Goal: Task Accomplishment & Management: Use online tool/utility

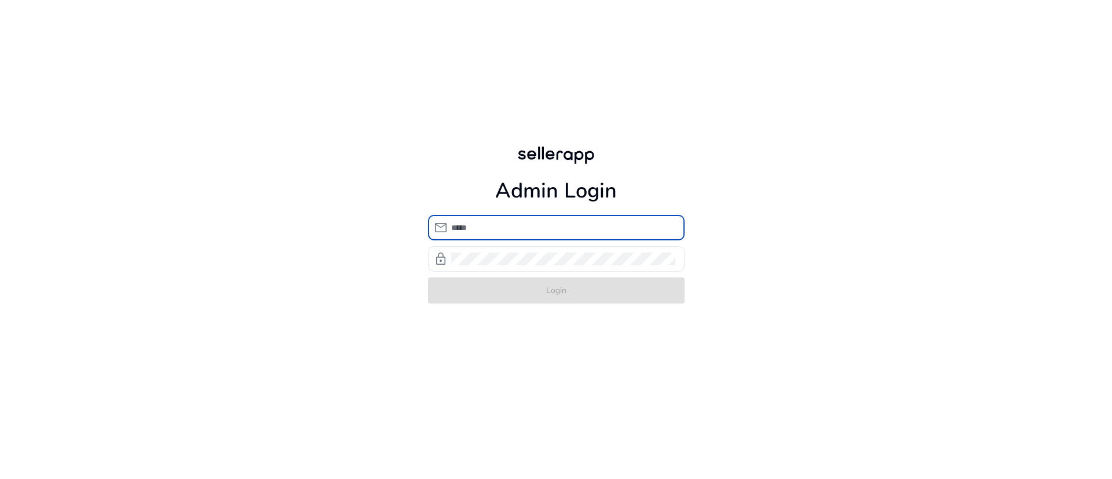
type input "**********"
click button "Login" at bounding box center [556, 290] width 257 height 26
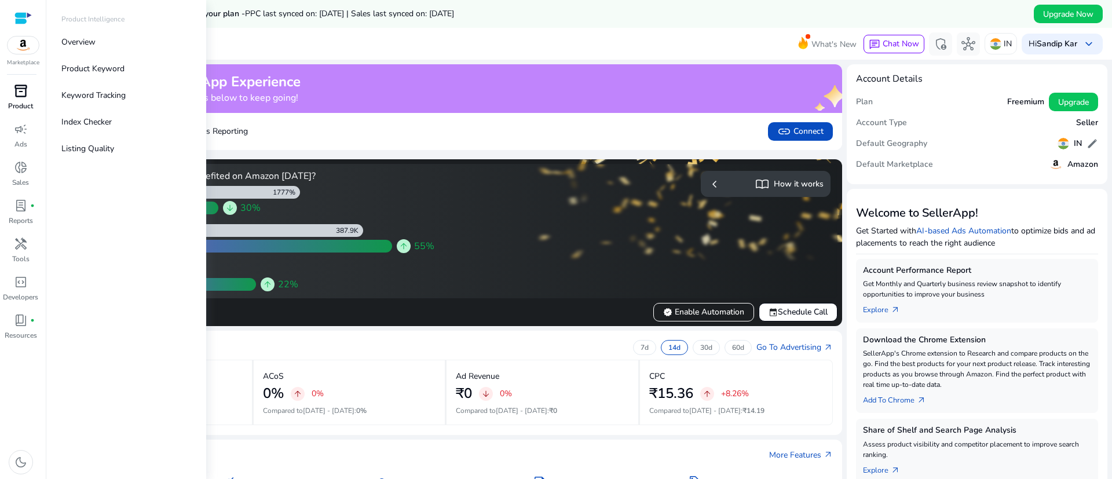
click at [22, 101] on p "Product" at bounding box center [20, 106] width 25 height 10
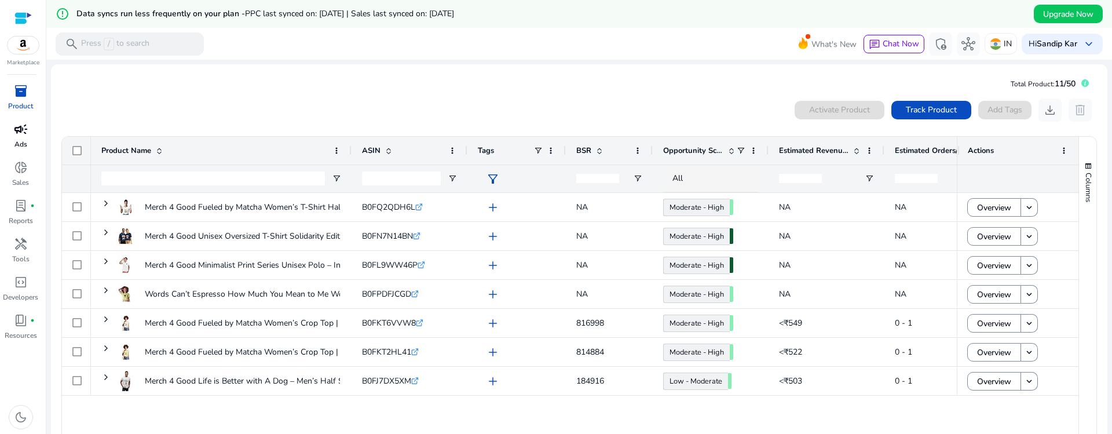
click at [23, 141] on p "Ads" at bounding box center [20, 144] width 13 height 10
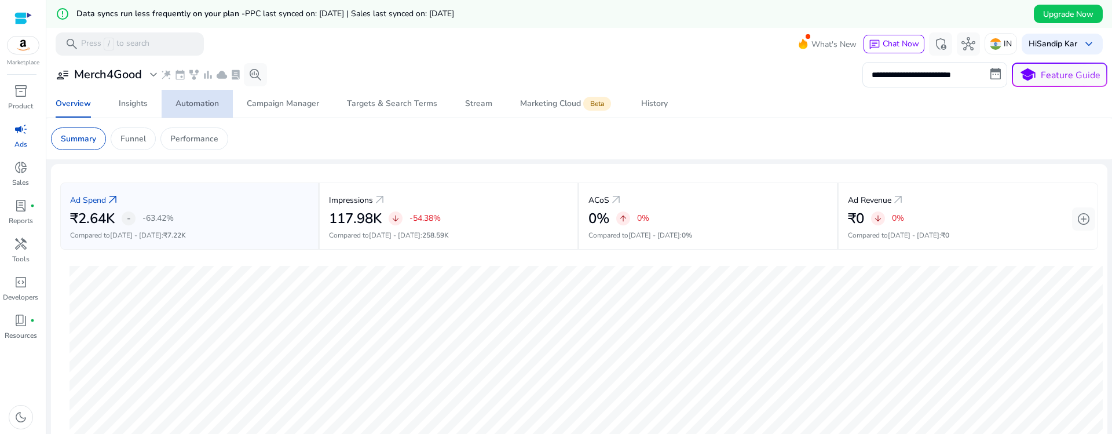
click at [205, 111] on span "Automation" at bounding box center [196, 104] width 43 height 28
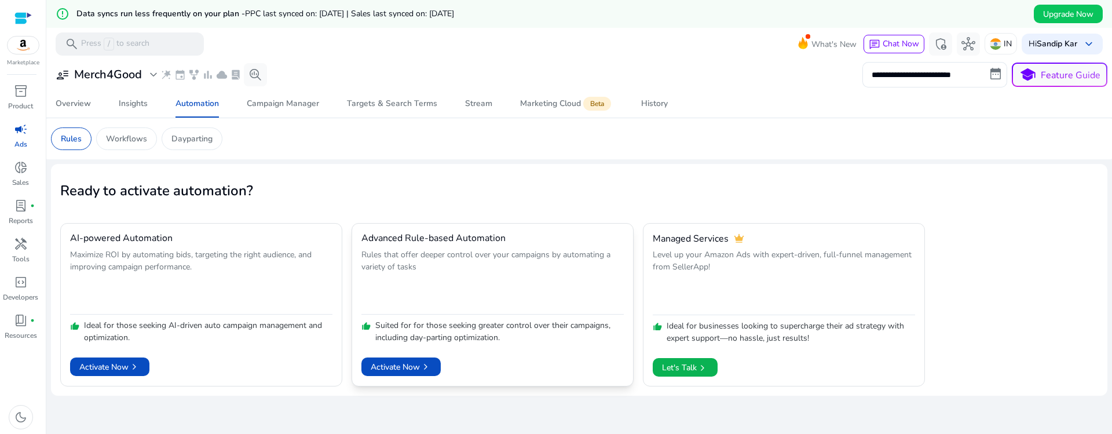
click at [390, 239] on h4 "Advanced Rule-based Automation" at bounding box center [433, 238] width 144 height 11
click at [86, 243] on h4 "AI-powered Automation" at bounding box center [121, 238] width 103 height 11
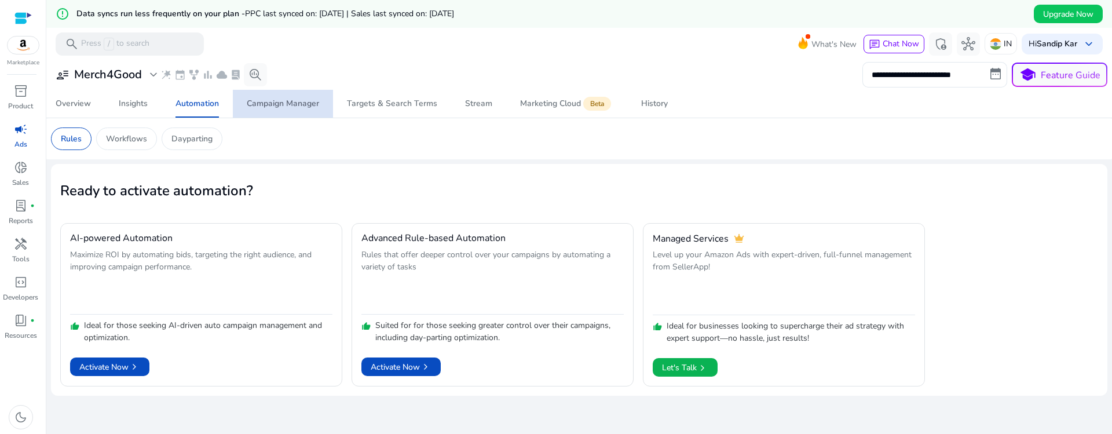
click at [305, 100] on div "Campaign Manager" at bounding box center [283, 104] width 72 height 8
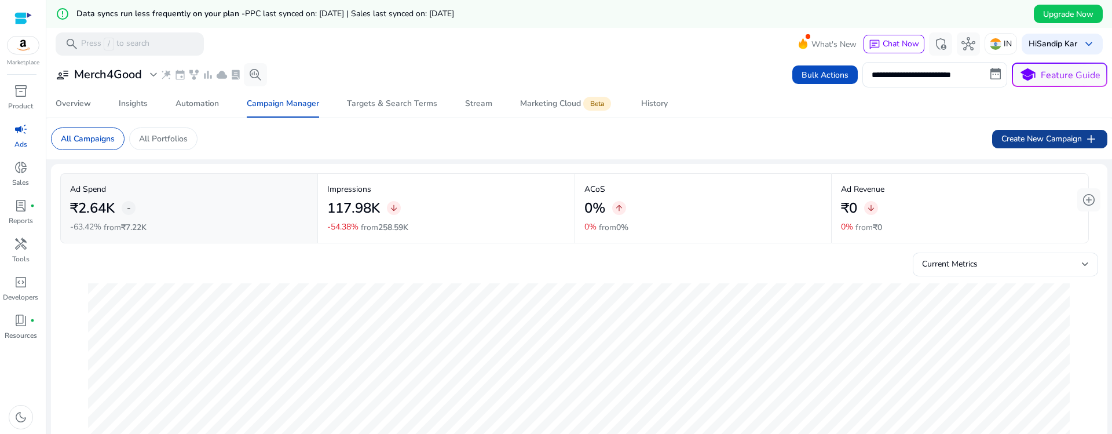
click at [1014, 134] on span "Create New Campaign add" at bounding box center [1049, 139] width 97 height 14
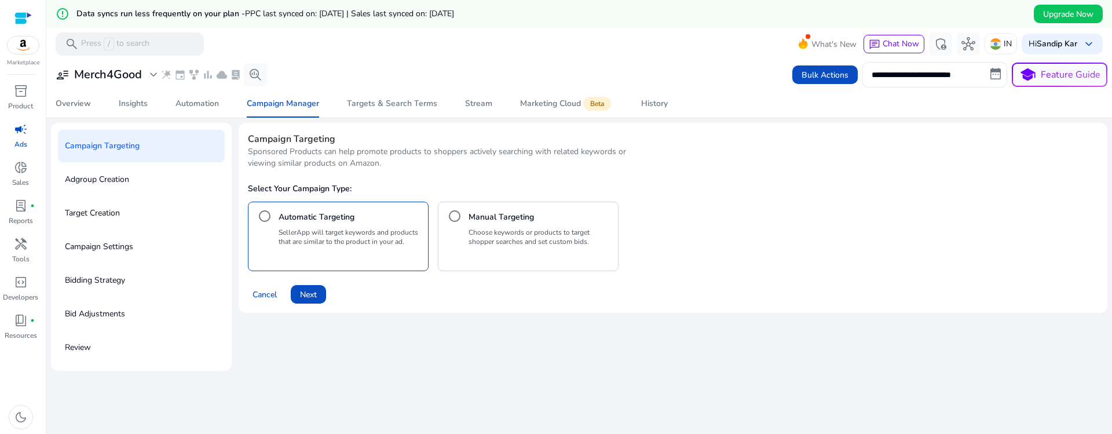
click at [529, 218] on h4 "Manual Targeting" at bounding box center [501, 217] width 65 height 12
click at [316, 292] on span "Next" at bounding box center [308, 294] width 17 height 12
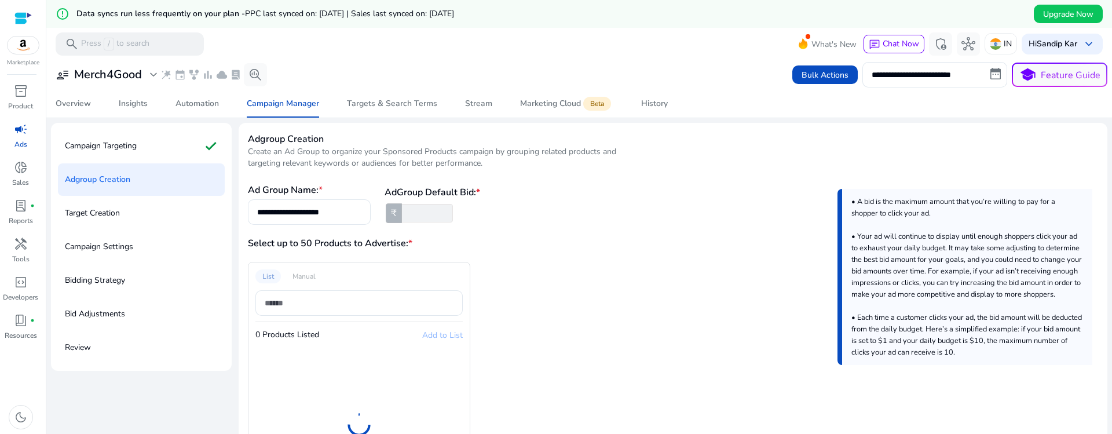
scroll to position [28, 0]
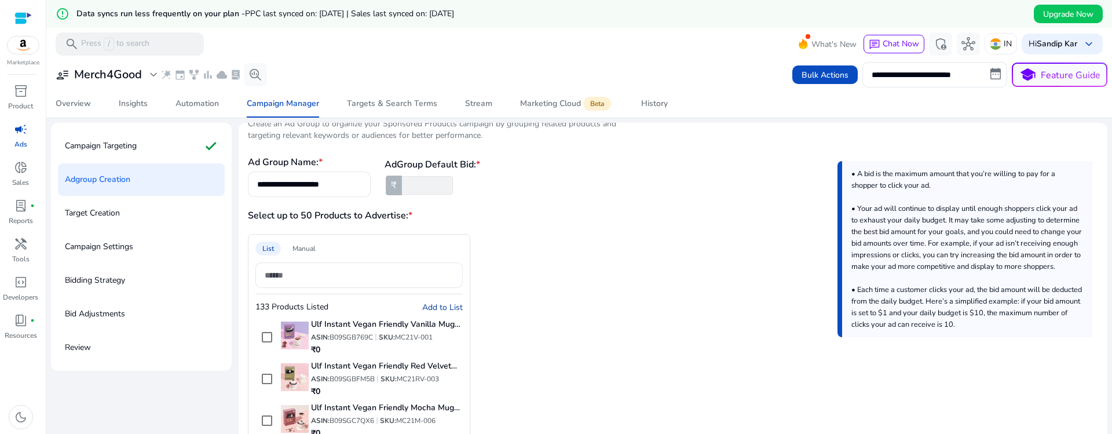
click at [436, 306] on span "Add to List" at bounding box center [442, 307] width 41 height 11
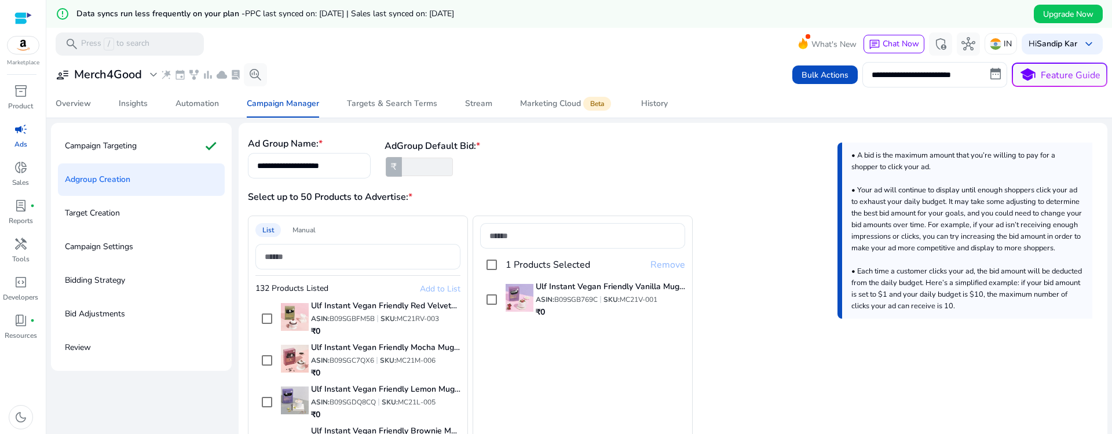
scroll to position [123, 0]
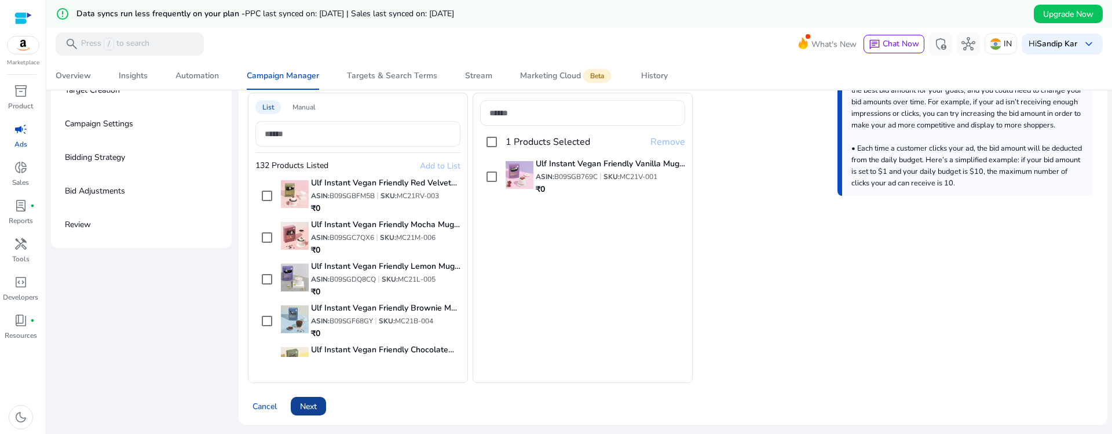
click at [308, 403] on span "Next" at bounding box center [308, 406] width 17 height 12
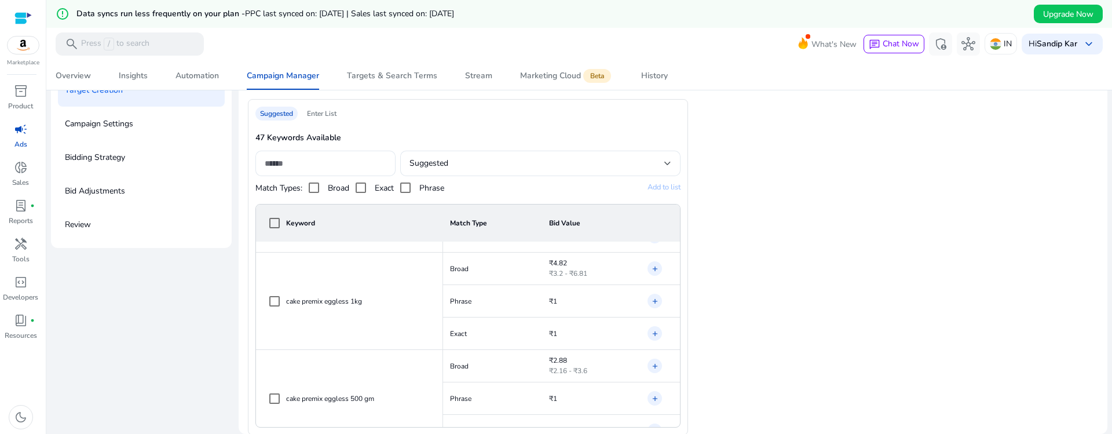
scroll to position [754, 0]
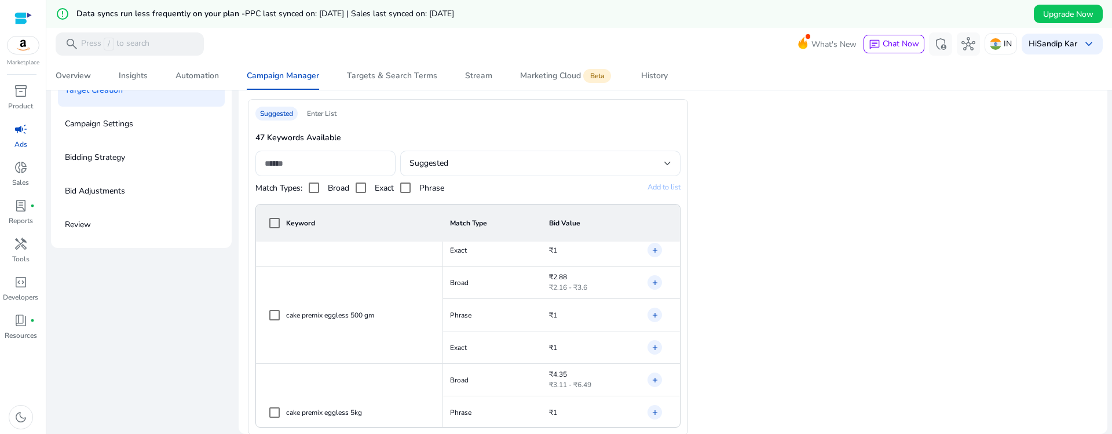
click at [802, 233] on div "Suggested Enter List 47 Keywords Available Suggested Match Types: Broad Exact P…" at bounding box center [673, 267] width 850 height 336
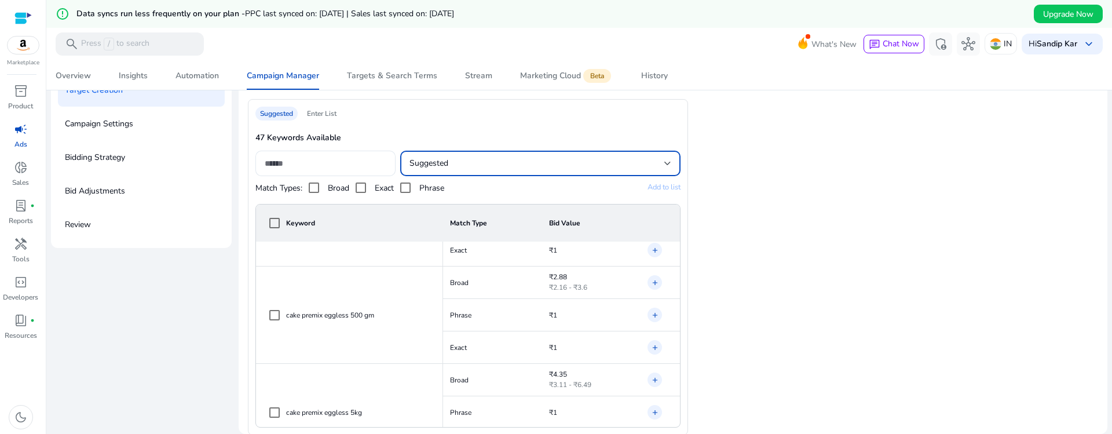
click at [502, 163] on div "Suggested" at bounding box center [536, 163] width 255 height 13
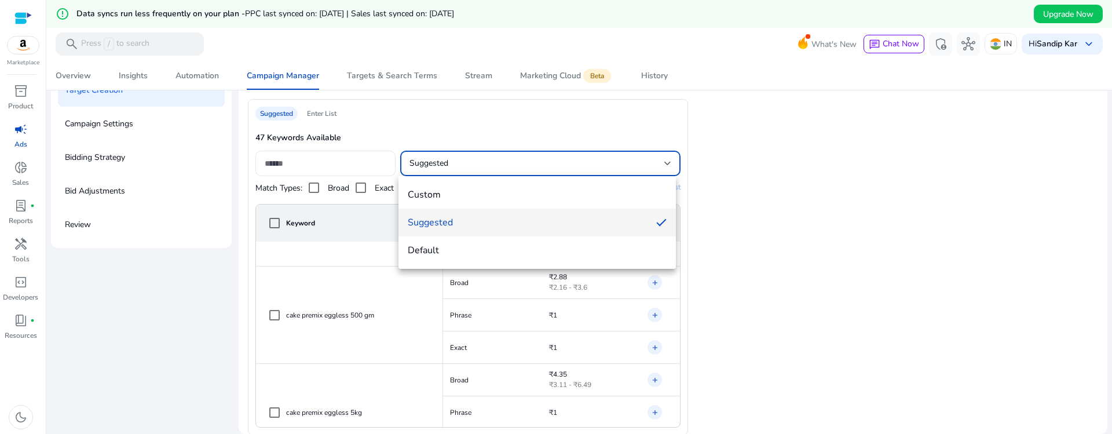
click at [799, 190] on div at bounding box center [556, 217] width 1112 height 434
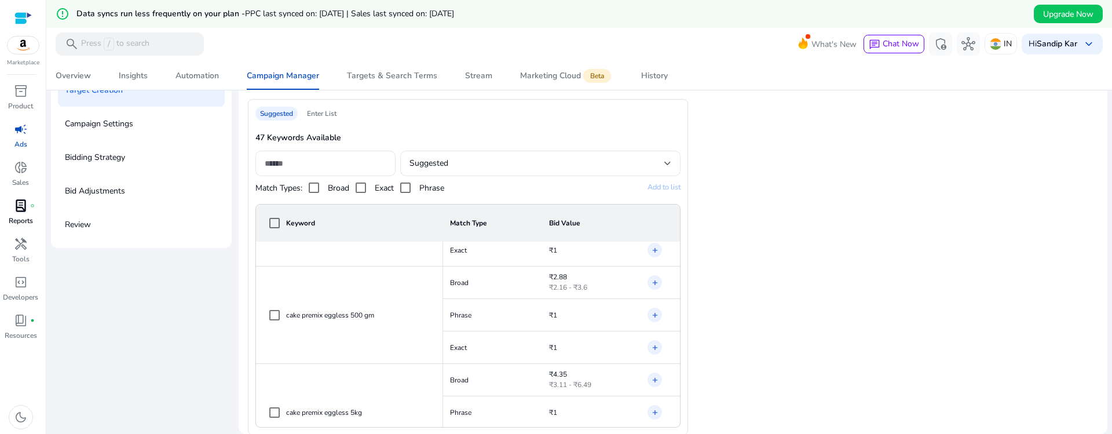
click at [28, 233] on link "lab_profile fiber_manual_record Reports" at bounding box center [20, 215] width 41 height 38
click at [18, 255] on p "Tools" at bounding box center [20, 259] width 17 height 10
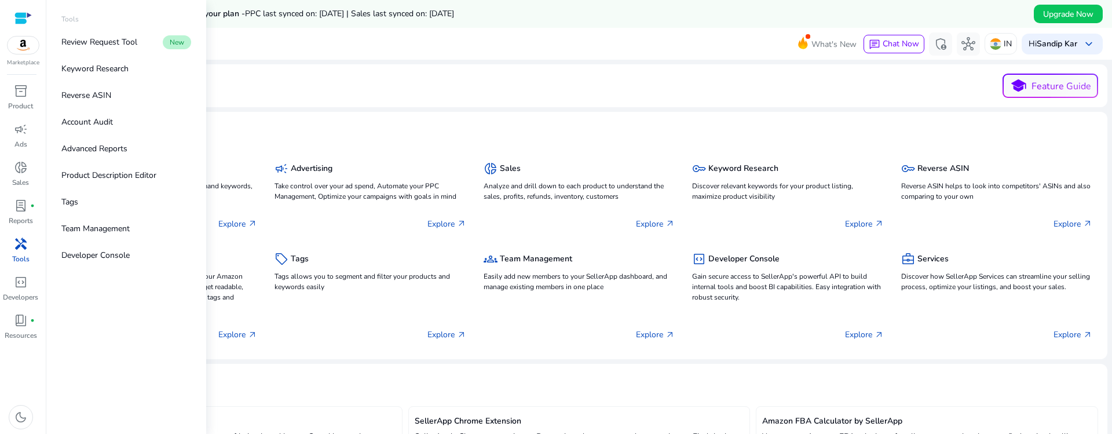
click at [28, 247] on div "handyman" at bounding box center [21, 244] width 32 height 19
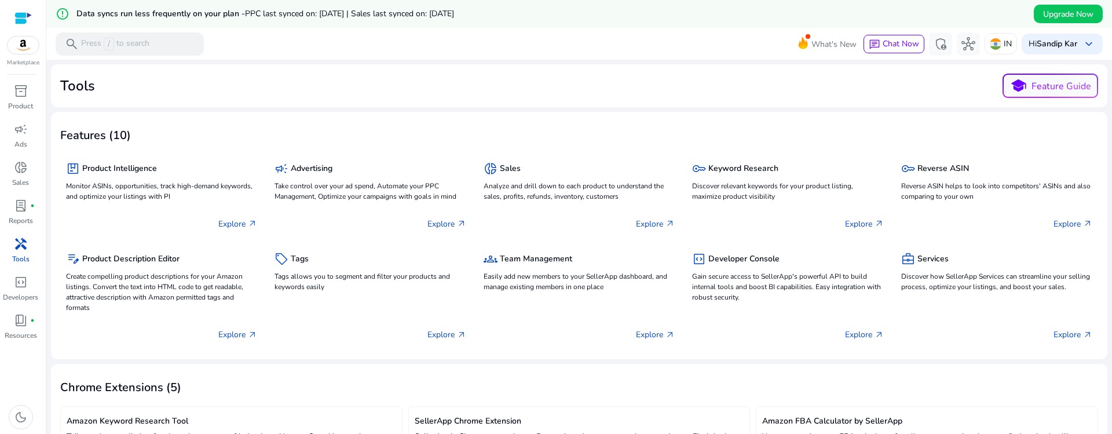
click at [342, 125] on div "Features (10)" at bounding box center [579, 134] width 1038 height 26
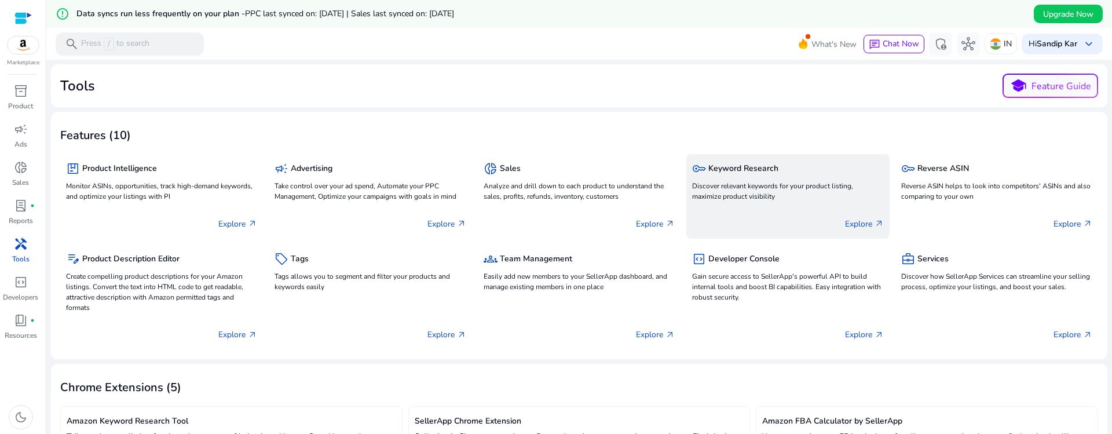
click at [707, 195] on p "Discover relevant keywords for your product listing, maximize product visibility" at bounding box center [787, 191] width 191 height 21
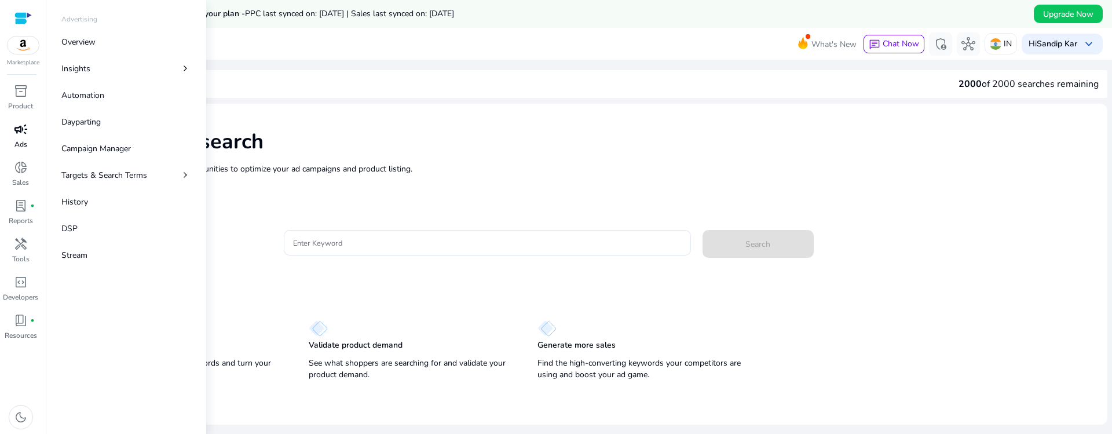
click at [13, 136] on div "campaign" at bounding box center [21, 129] width 32 height 19
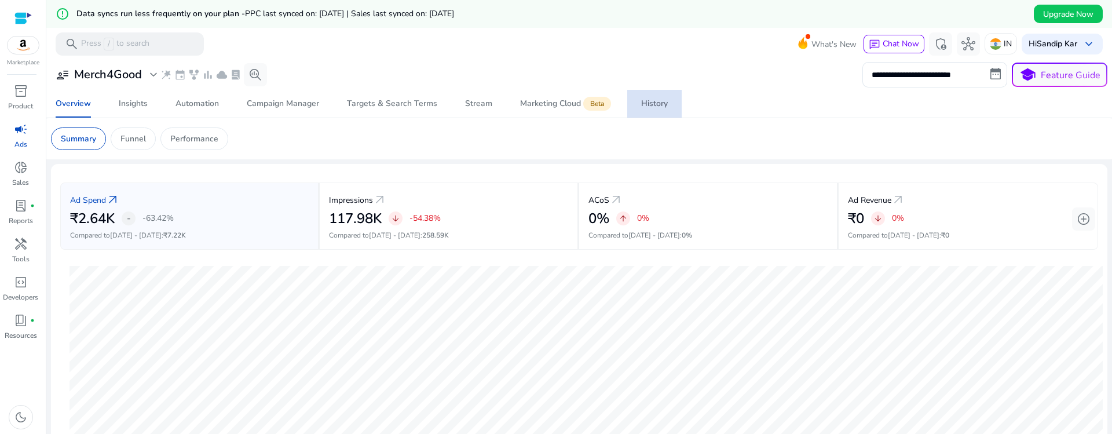
click at [651, 115] on span "History" at bounding box center [654, 104] width 27 height 28
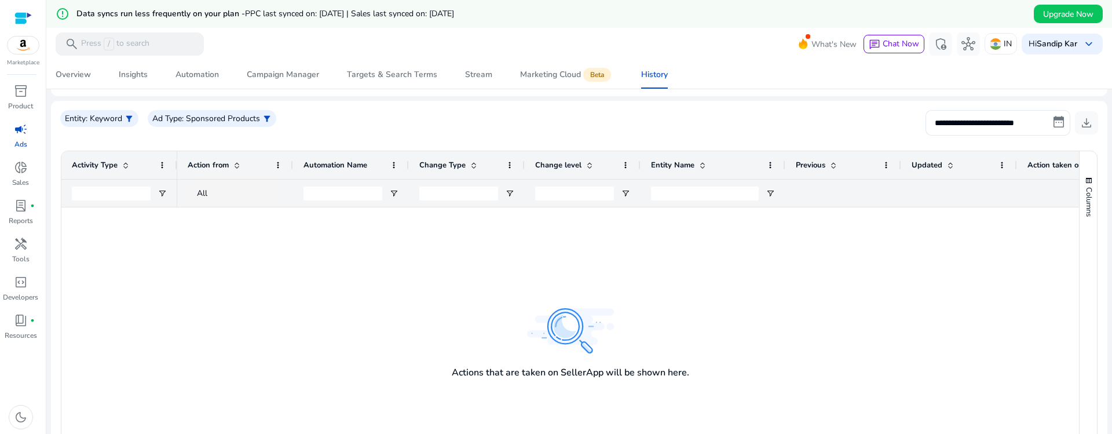
scroll to position [202, 0]
click at [87, 82] on span "Overview" at bounding box center [73, 75] width 35 height 28
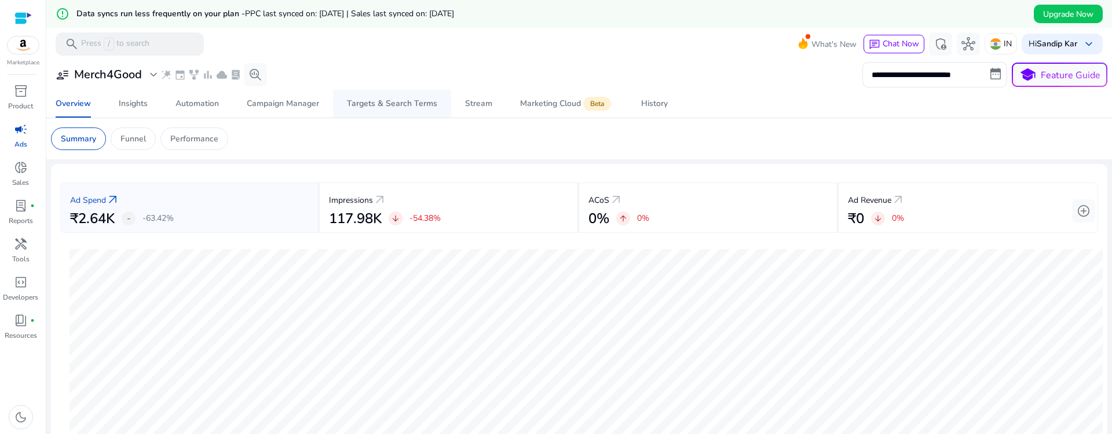
scroll to position [231, 0]
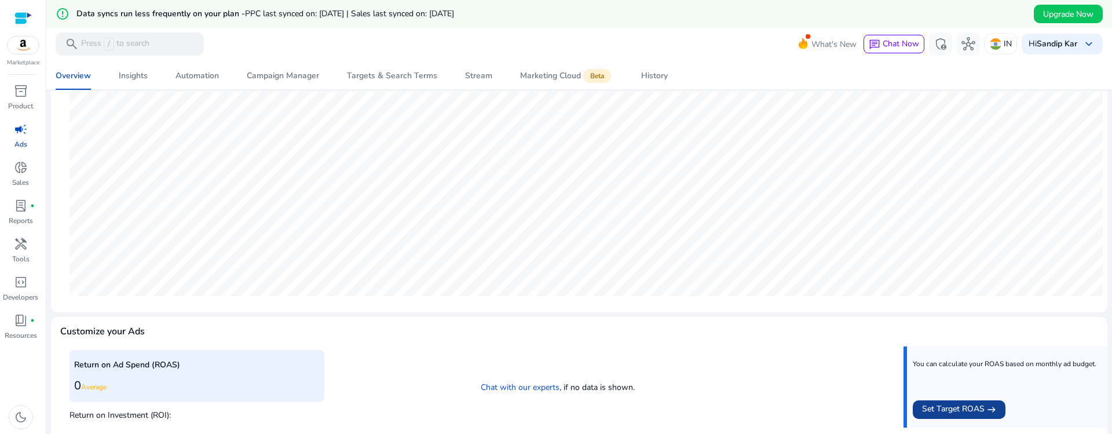
click at [947, 401] on span at bounding box center [959, 410] width 93 height 28
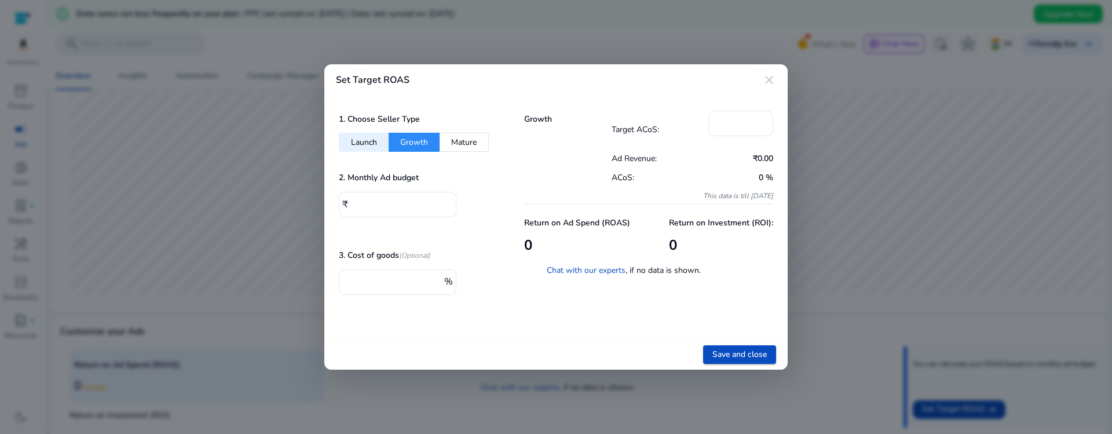
click at [177, 118] on div at bounding box center [556, 217] width 1112 height 434
click at [773, 81] on mat-icon "close" at bounding box center [769, 80] width 14 height 14
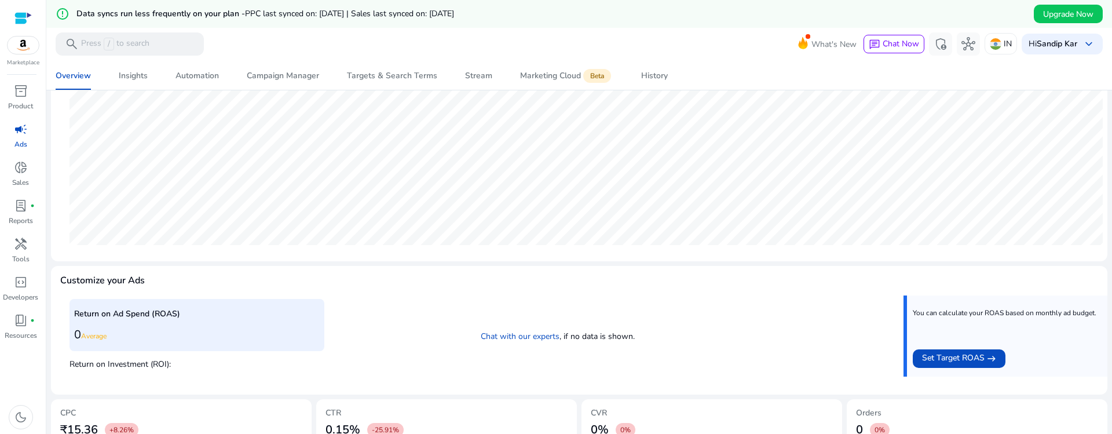
scroll to position [283, 0]
click at [942, 363] on span "Set Target ROAS" at bounding box center [953, 357] width 63 height 14
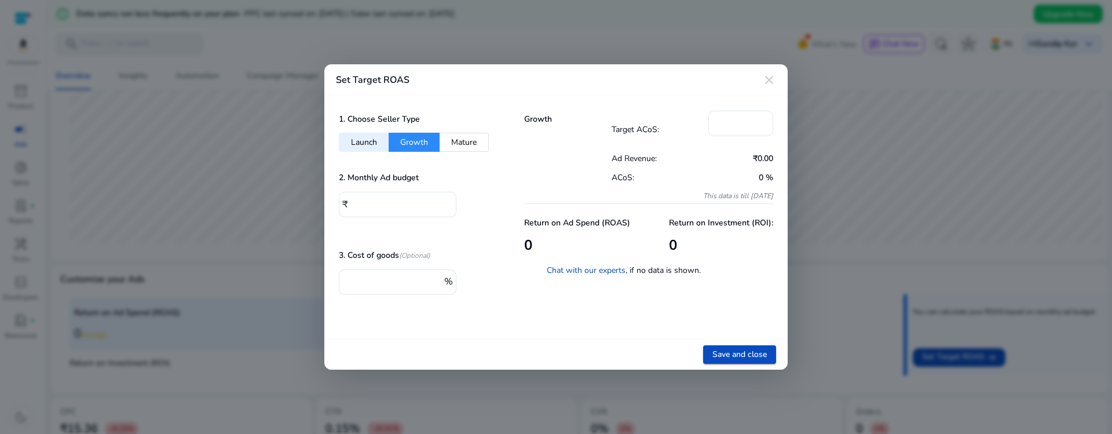
click at [358, 258] on h5 "3. Cost of goods (Optional)" at bounding box center [385, 256] width 92 height 10
click at [736, 121] on input "*" at bounding box center [741, 122] width 46 height 13
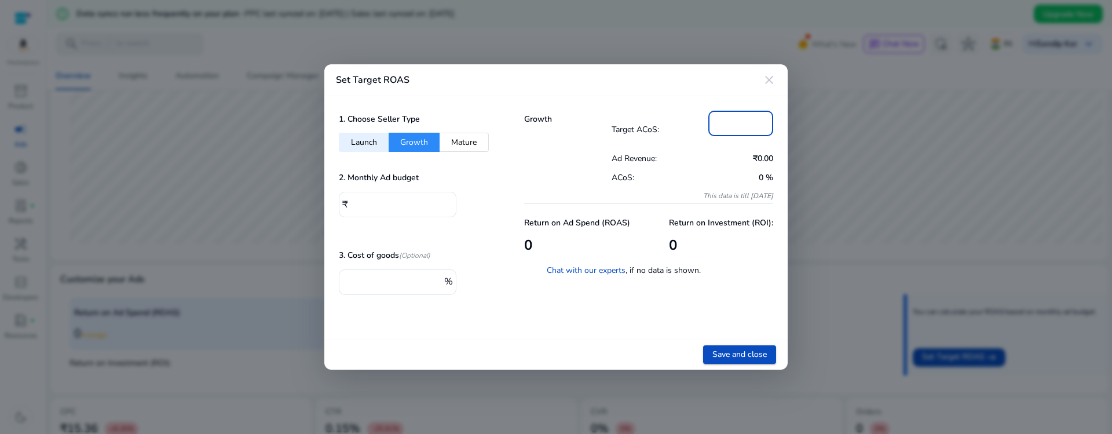
click at [736, 121] on input "*" at bounding box center [741, 122] width 46 height 13
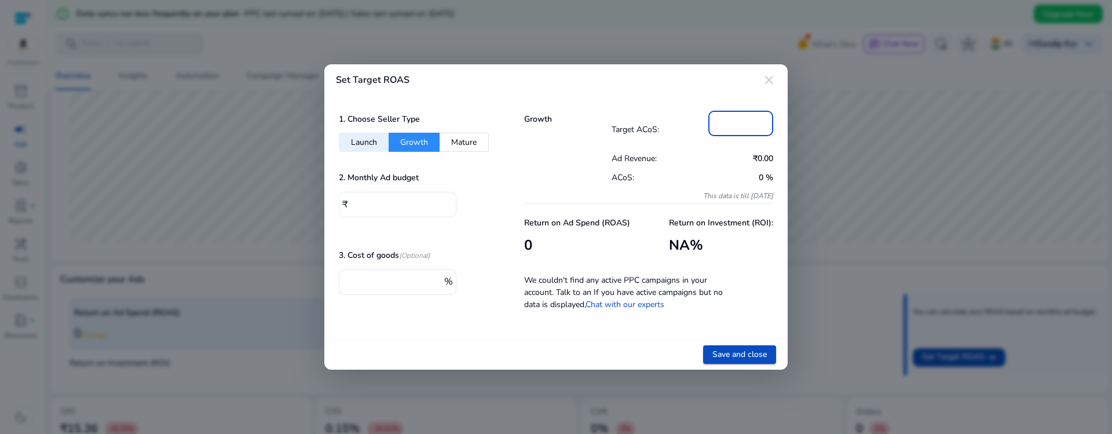
type input "***"
click at [353, 206] on input "*" at bounding box center [400, 203] width 96 height 13
type input "*****"
click at [770, 79] on mat-icon "close" at bounding box center [769, 80] width 14 height 14
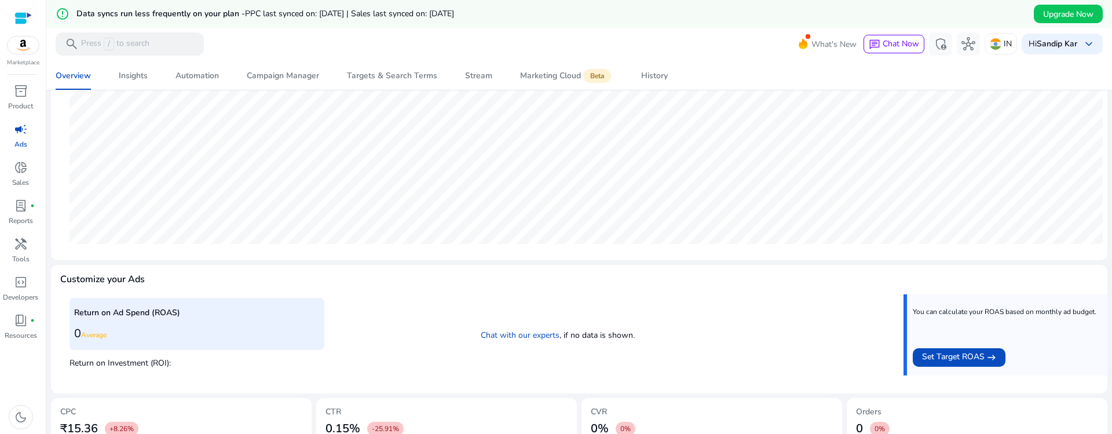
scroll to position [137, 0]
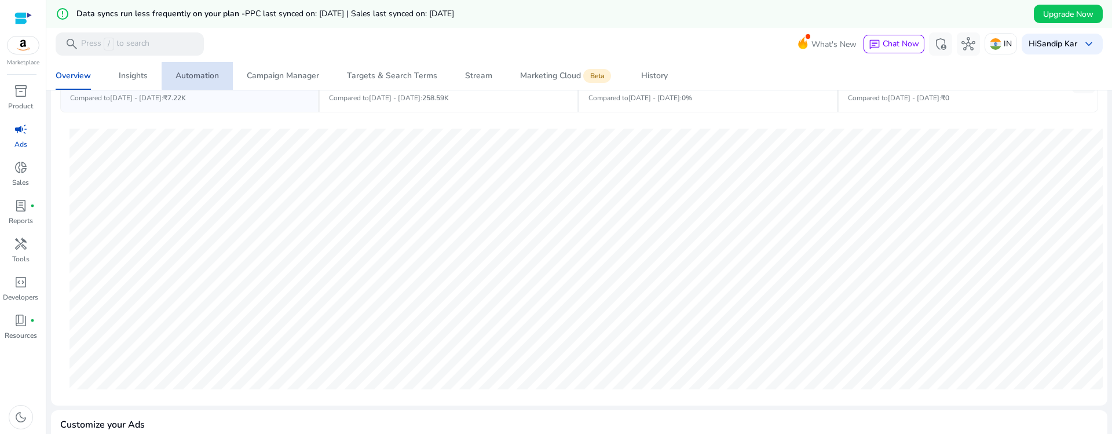
click at [198, 76] on div "Automation" at bounding box center [196, 76] width 43 height 8
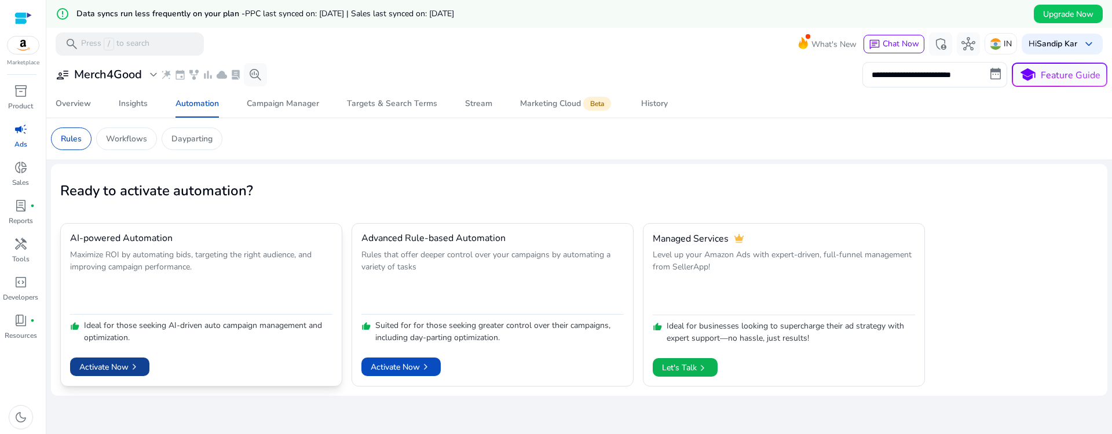
click at [108, 361] on span "Activate Now chevron_right" at bounding box center [109, 367] width 61 height 12
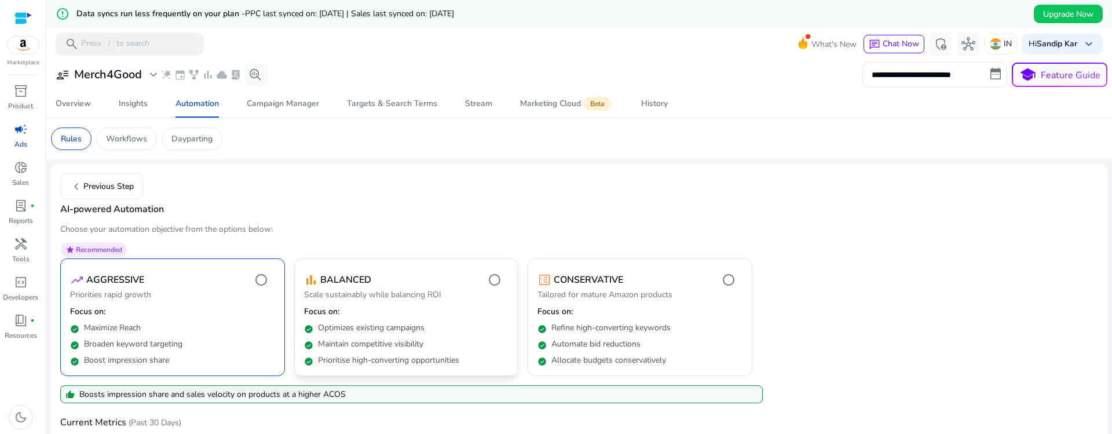
click at [416, 338] on p "Maintain competitive visibility" at bounding box center [370, 344] width 105 height 12
click at [293, 100] on div "Campaign Manager" at bounding box center [283, 104] width 72 height 8
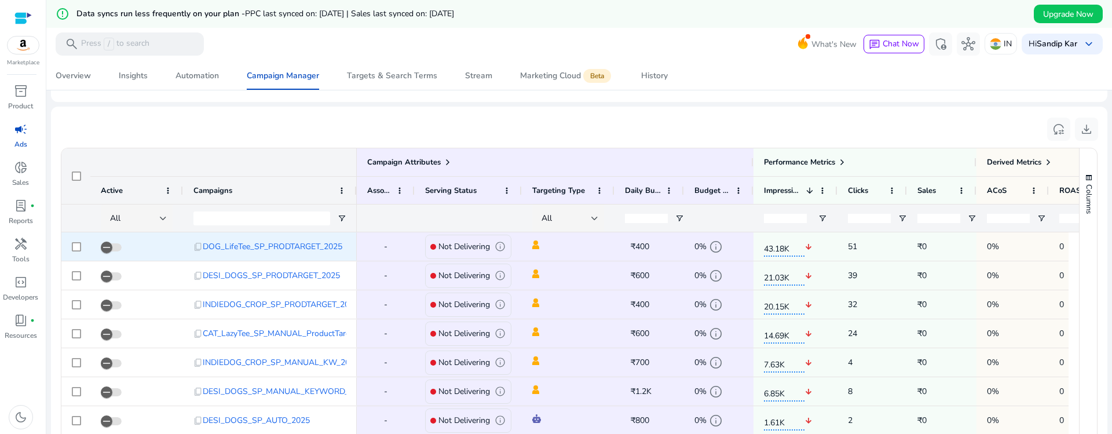
scroll to position [748, 0]
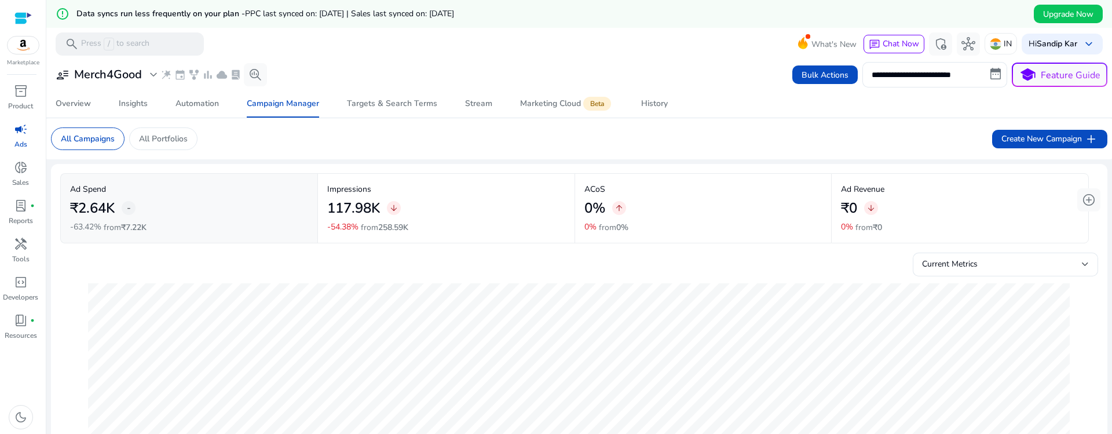
scroll to position [748, 0]
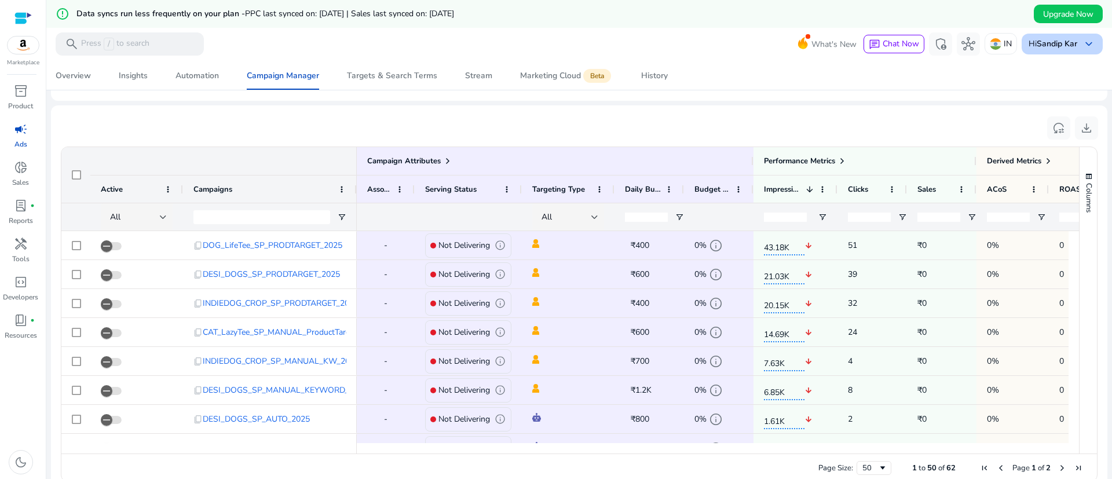
click at [1055, 44] on b "Sandip Kar" at bounding box center [1057, 43] width 41 height 11
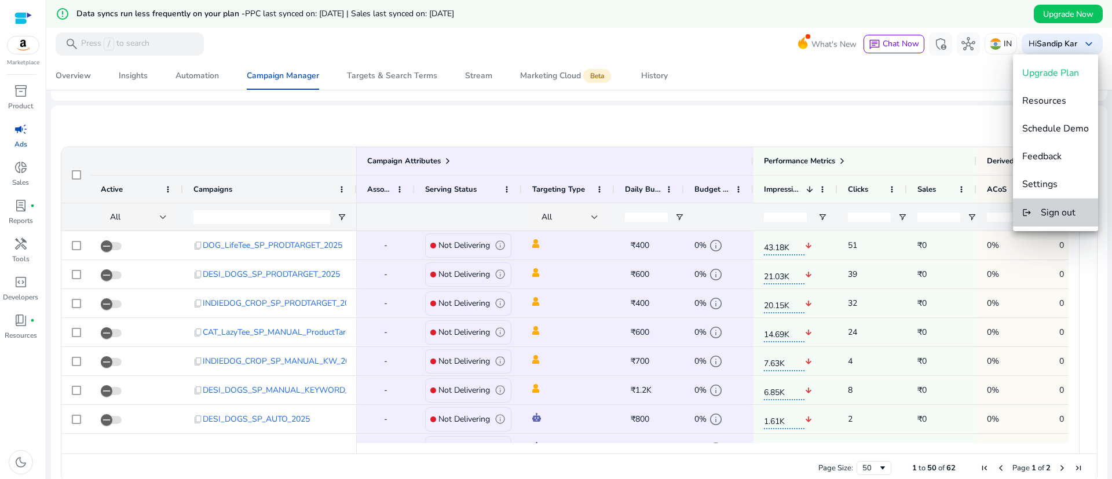
click at [1058, 226] on button "logout Sign out" at bounding box center [1055, 213] width 85 height 28
